Goal: Task Accomplishment & Management: Use online tool/utility

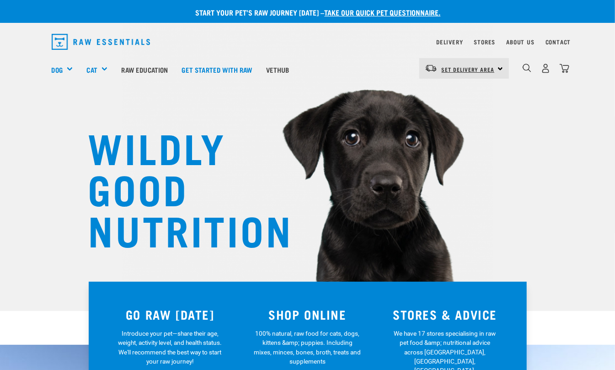
click at [465, 70] on span "Set Delivery Area" at bounding box center [468, 69] width 53 height 3
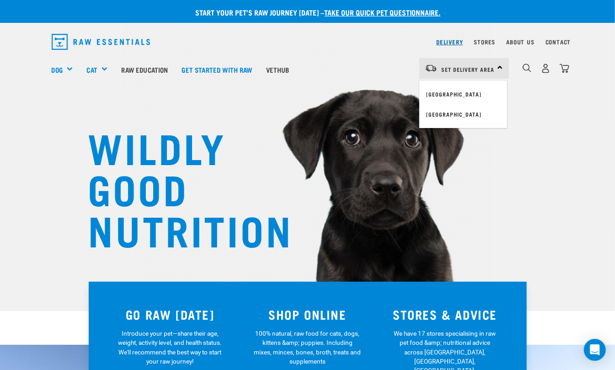
click at [457, 41] on link "Delivery" at bounding box center [449, 41] width 27 height 3
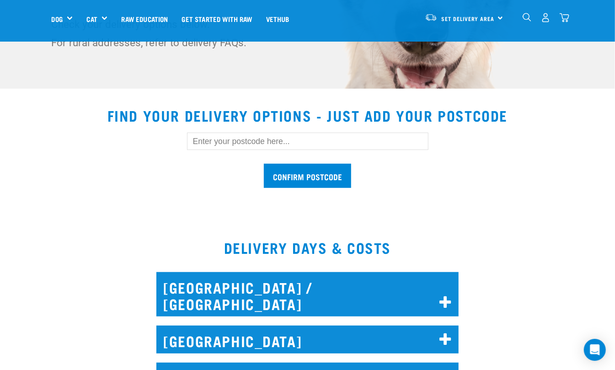
scroll to position [183, 0]
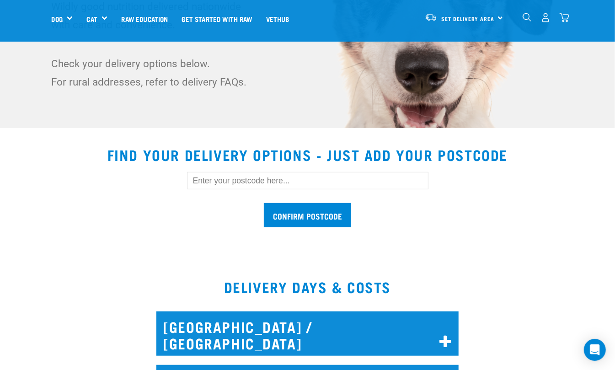
click at [297, 183] on input "text" at bounding box center [307, 180] width 241 height 17
type input "7481"
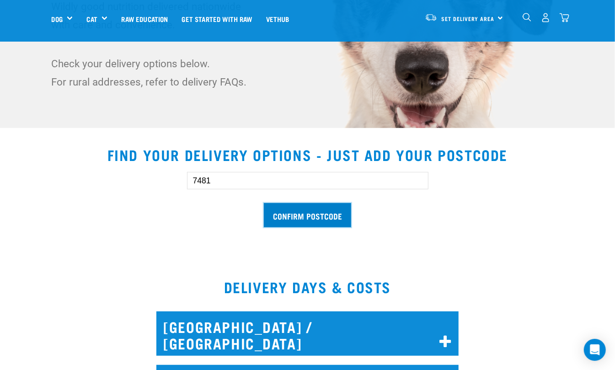
click at [280, 207] on input "Confirm postcode" at bounding box center [307, 215] width 87 height 24
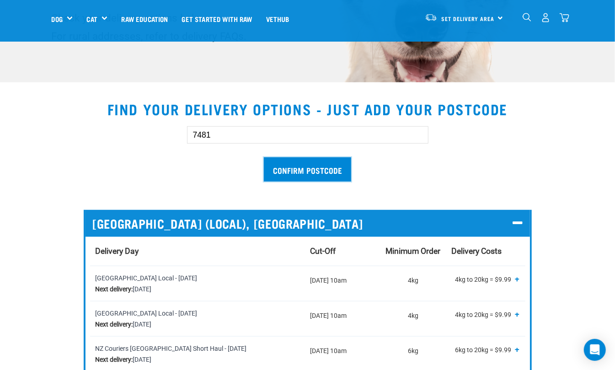
scroll to position [122, 0]
